Goal: Task Accomplishment & Management: Manage account settings

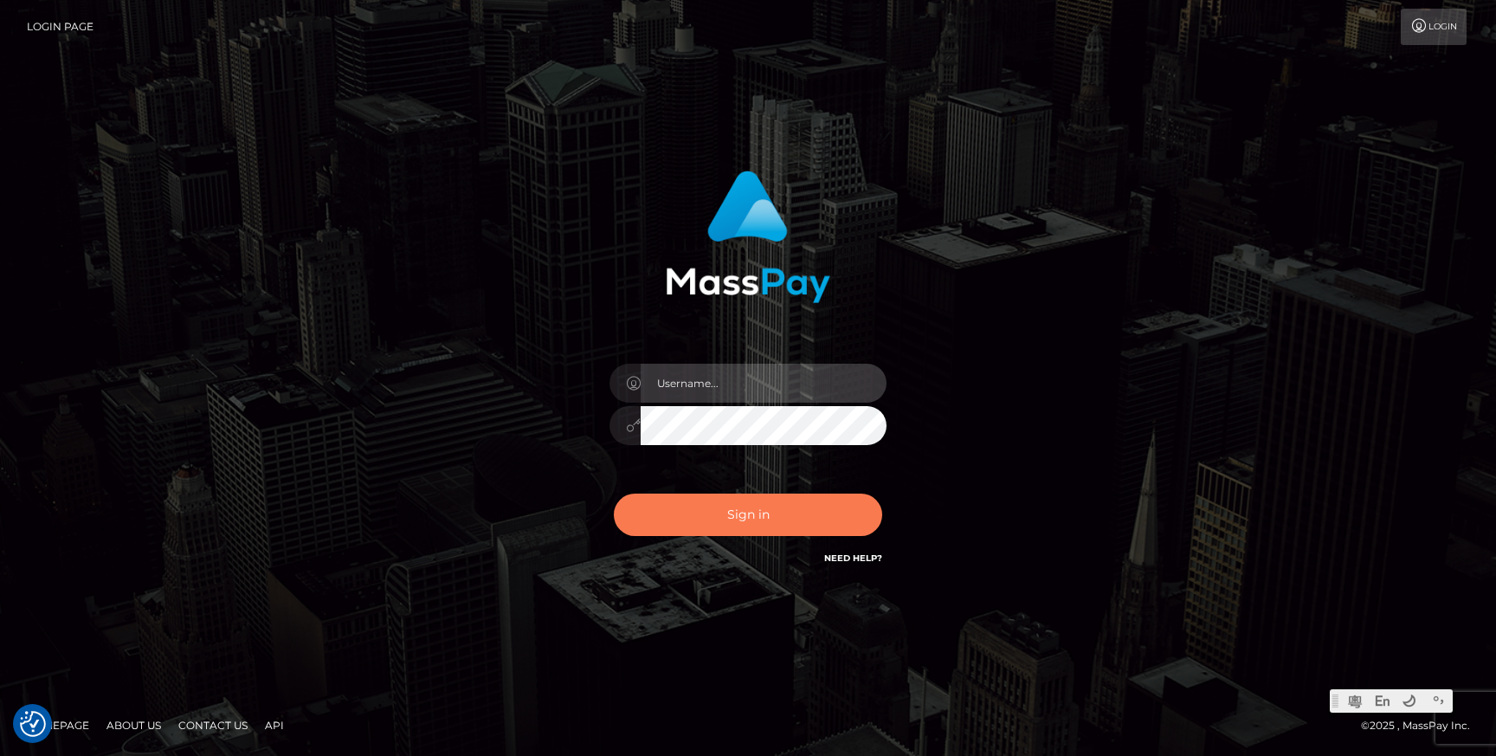
type input "Jonhill.barry"
click at [719, 521] on button "Sign in" at bounding box center [748, 515] width 268 height 42
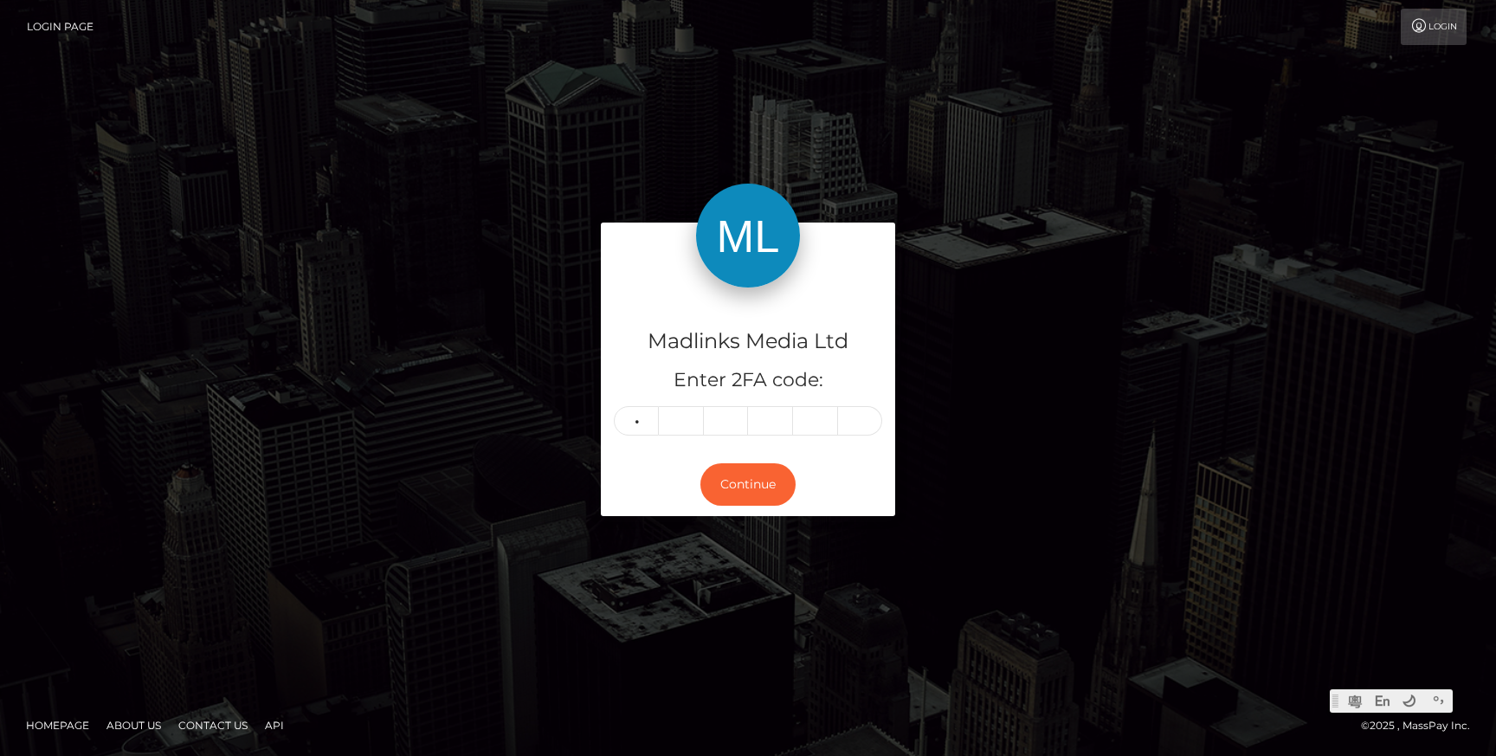
type input "7"
type input "6"
type input "0"
type input "8"
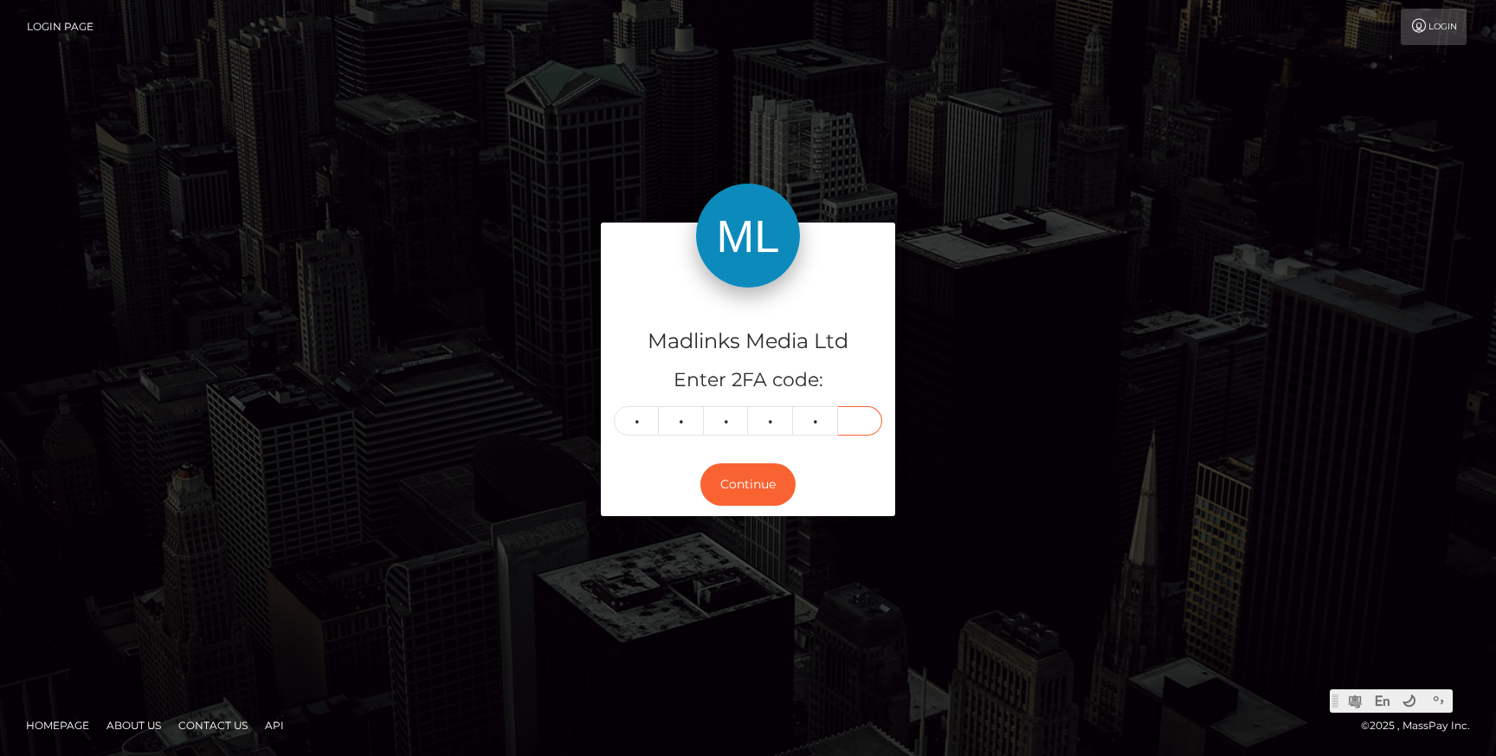
type input "1"
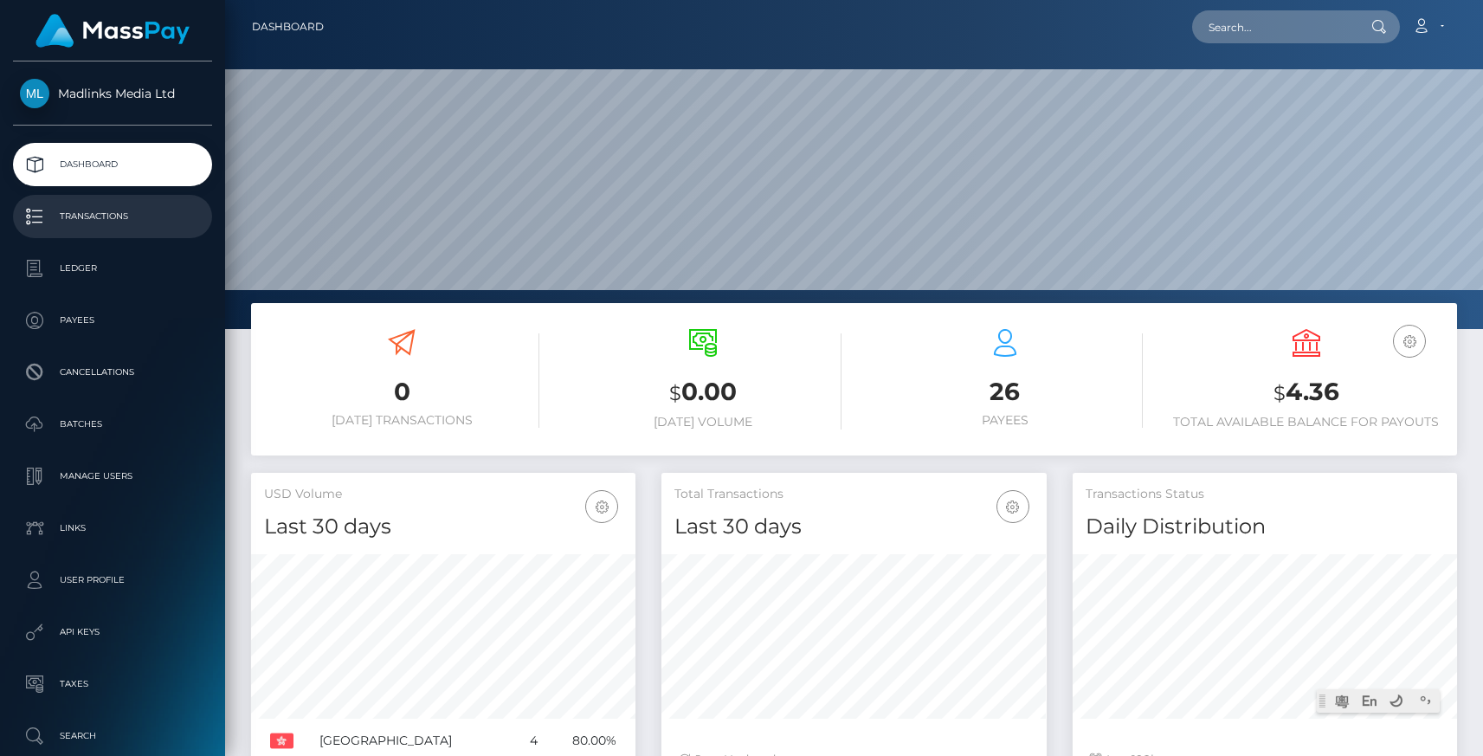
click at [113, 235] on link "Transactions" at bounding box center [112, 216] width 199 height 43
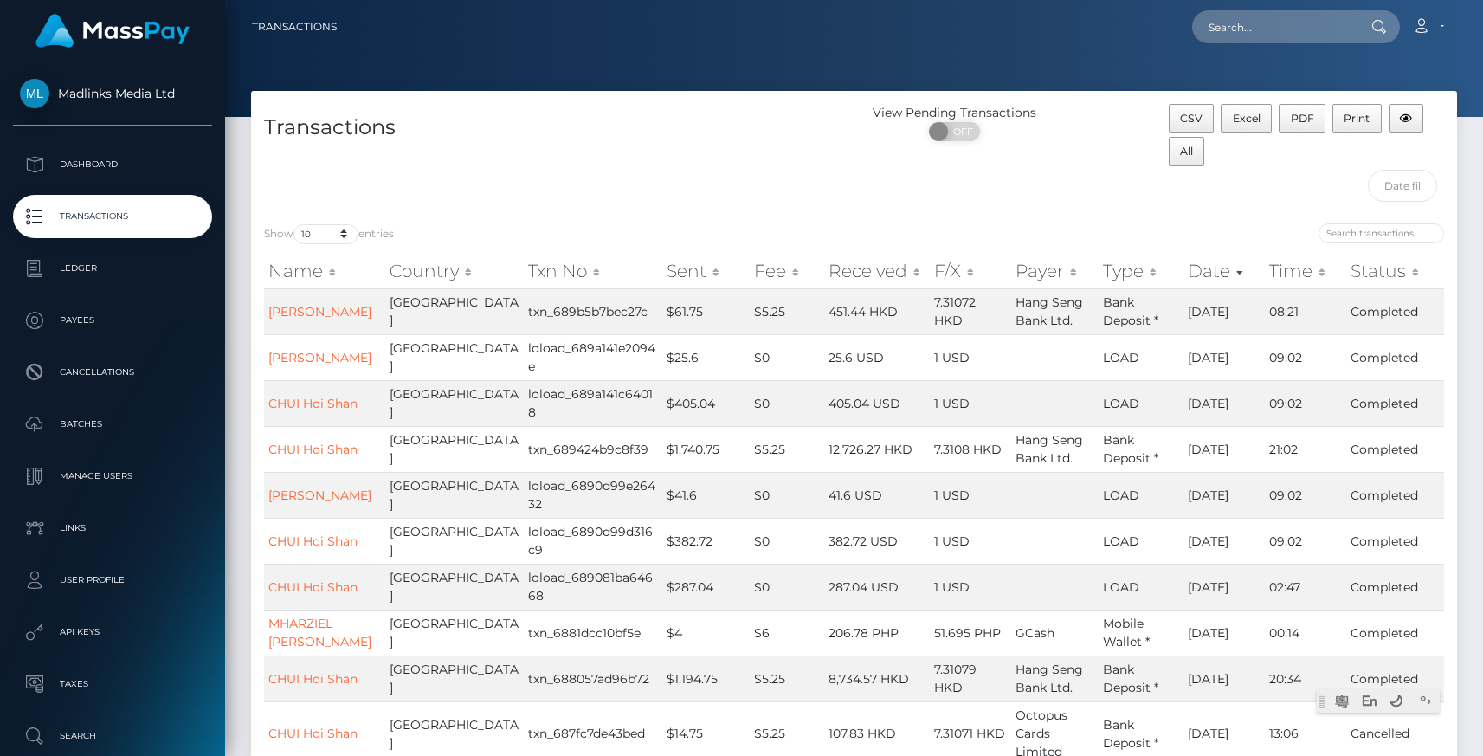
click at [455, 42] on div "Loading... Loading... Account Edit Profile Logout" at bounding box center [904, 27] width 1106 height 36
